Goal: Information Seeking & Learning: Find specific fact

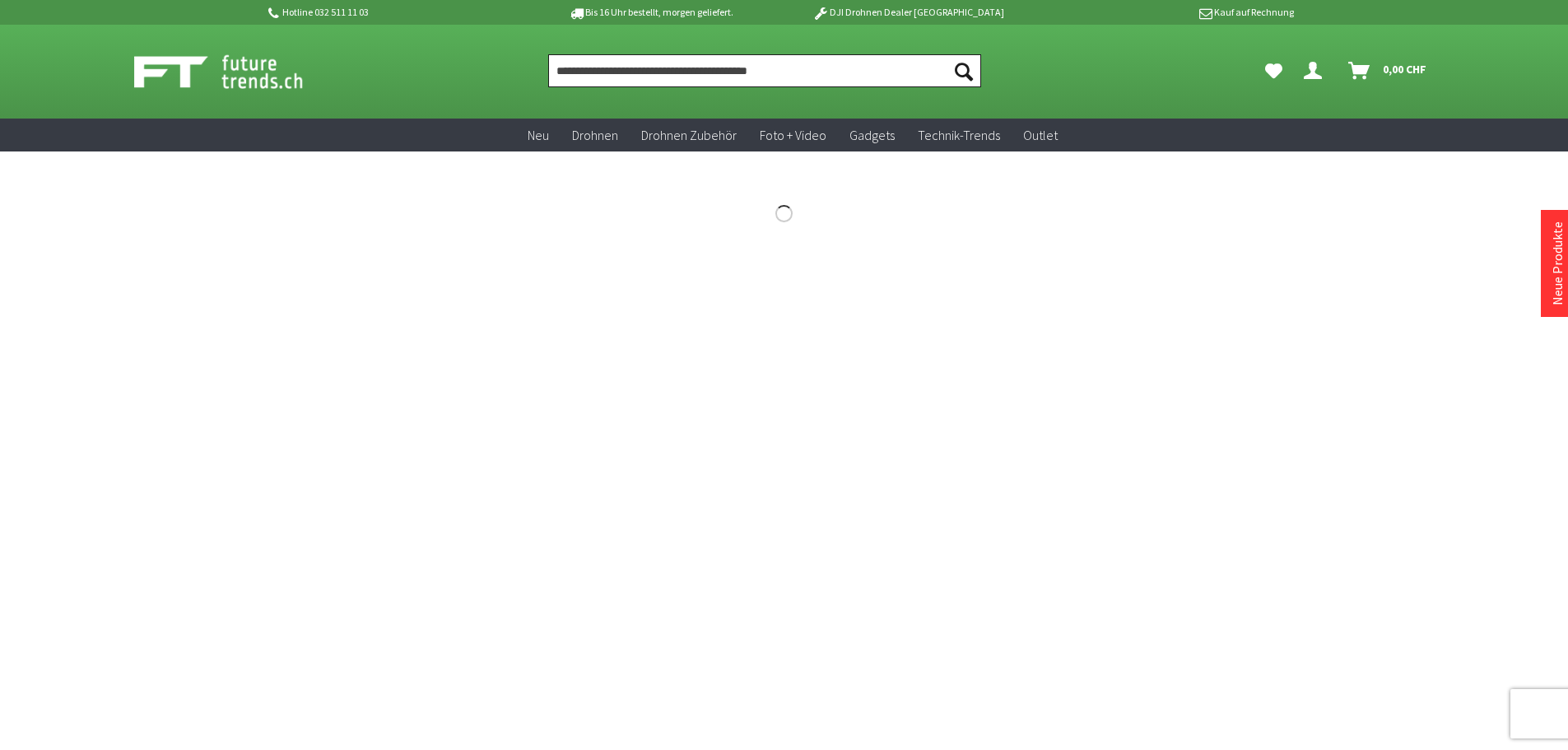
click at [845, 86] on input "Produkt, Marke, Kategorie, EAN, Artikelnummer…" at bounding box center [765, 70] width 433 height 33
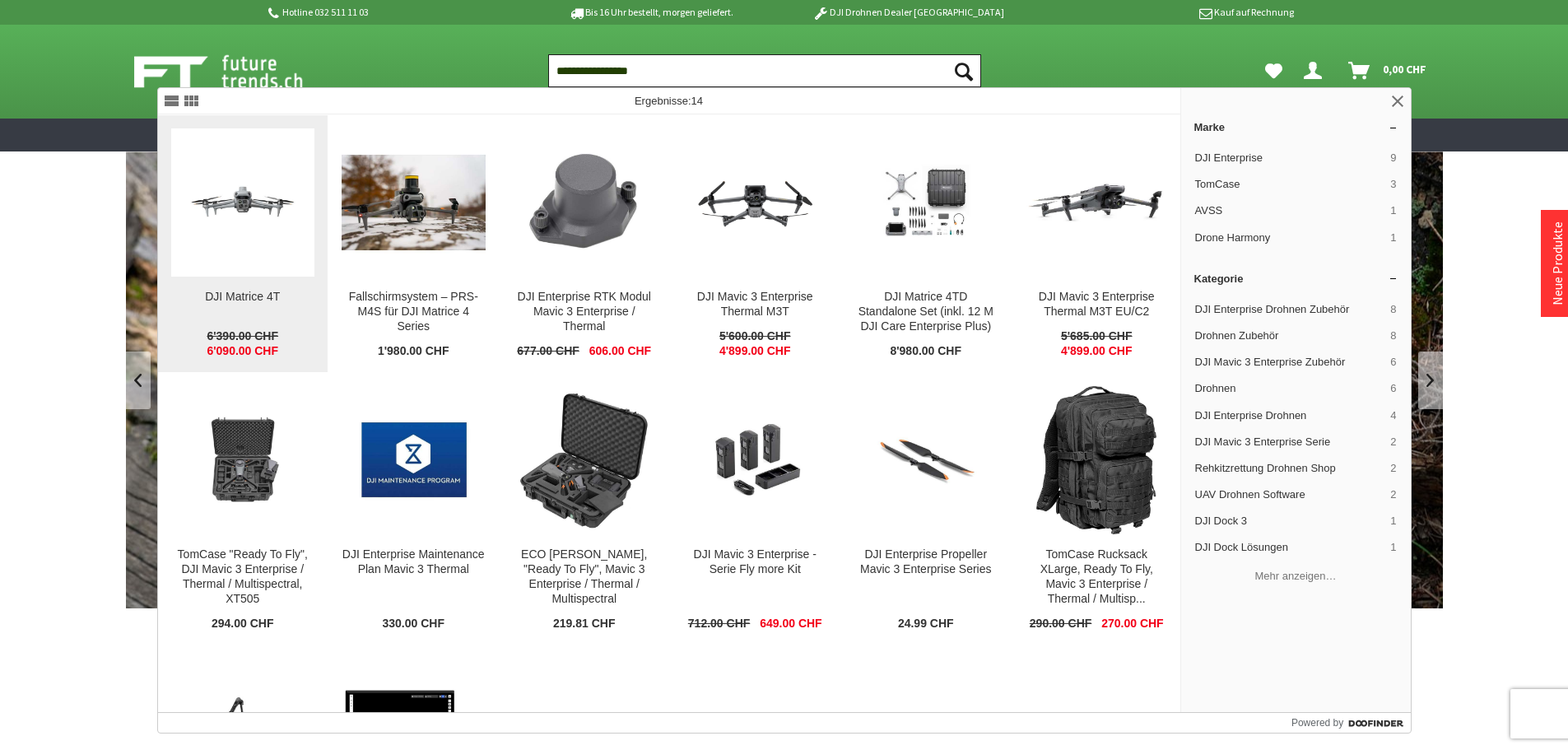
type input "**********"
click at [232, 225] on img at bounding box center [244, 202] width 144 height 81
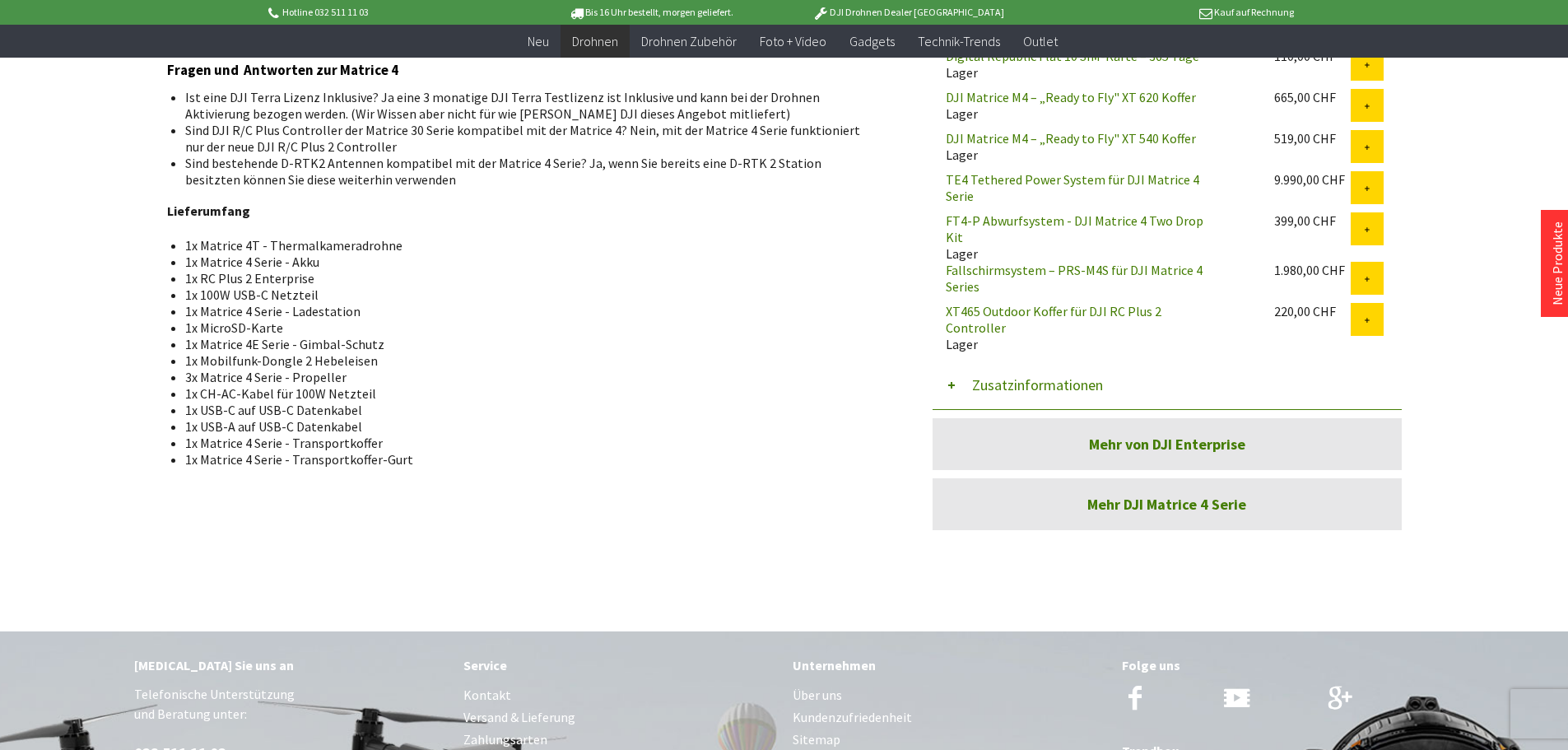
scroll to position [1235, 0]
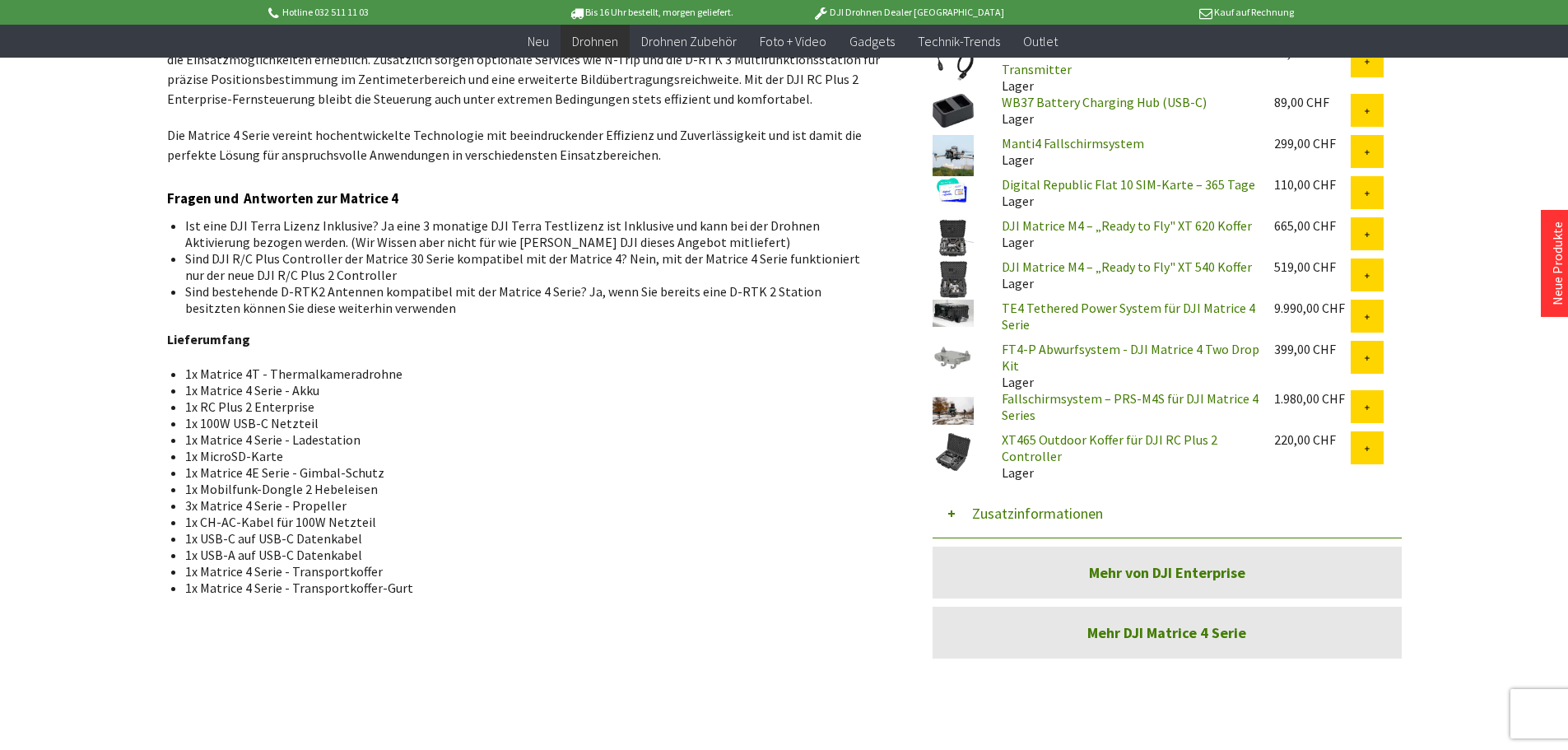
click at [989, 509] on button "Zusatzinformationen" at bounding box center [1167, 513] width 469 height 49
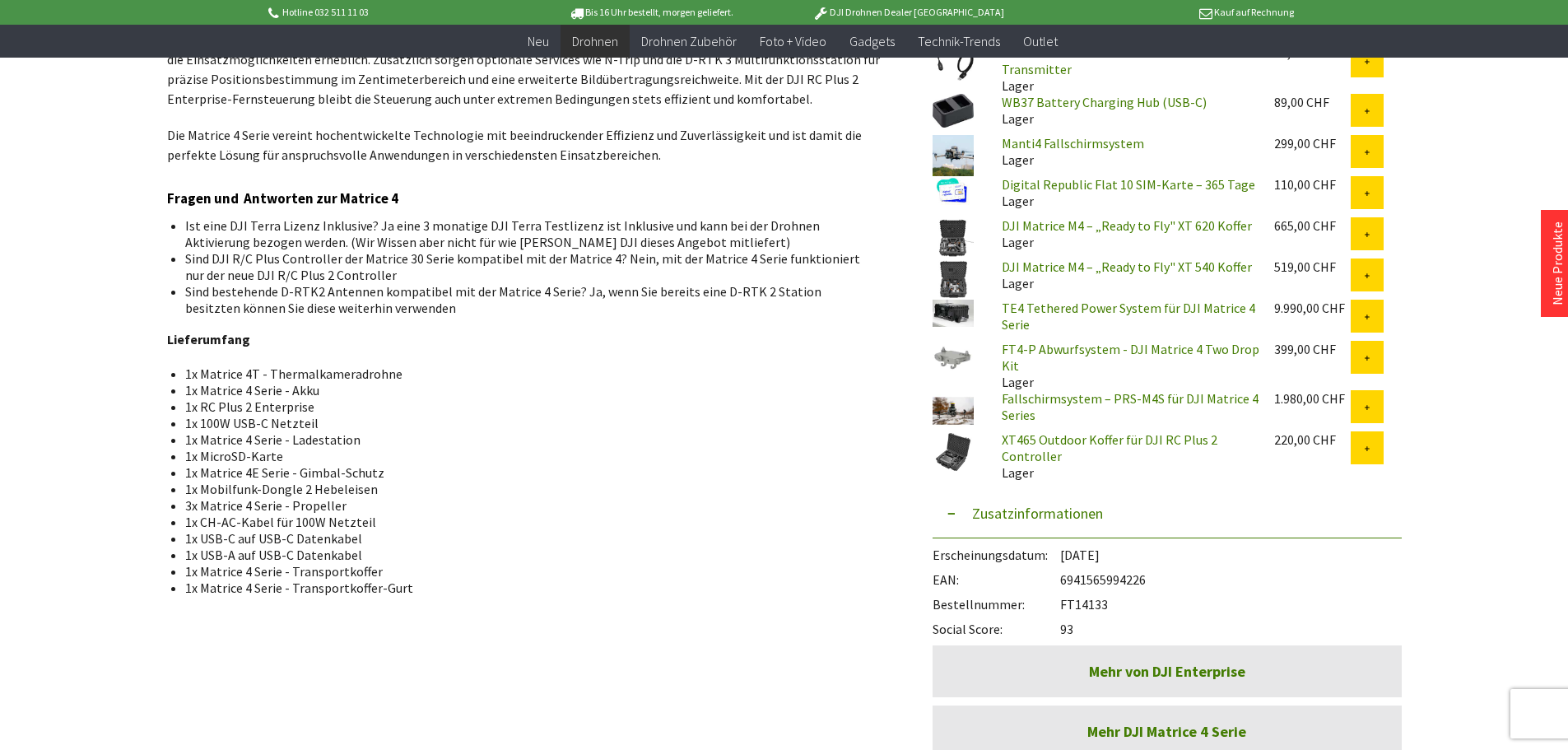
click at [1104, 594] on div "Bestellnummer: FT14133" at bounding box center [1167, 600] width 469 height 25
copy div "FT14133"
